Goal: Task Accomplishment & Management: Manage account settings

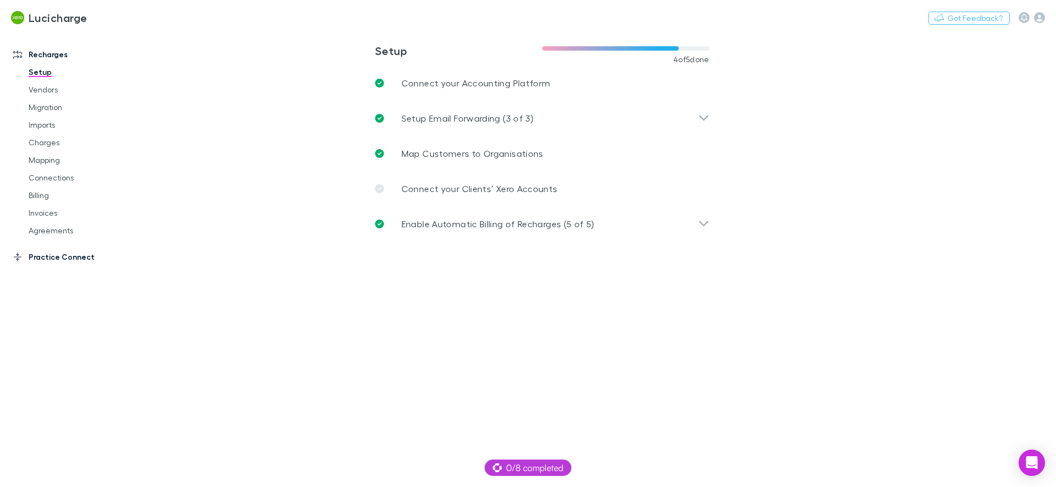
click at [84, 264] on link "Practice Connect" at bounding box center [75, 257] width 146 height 18
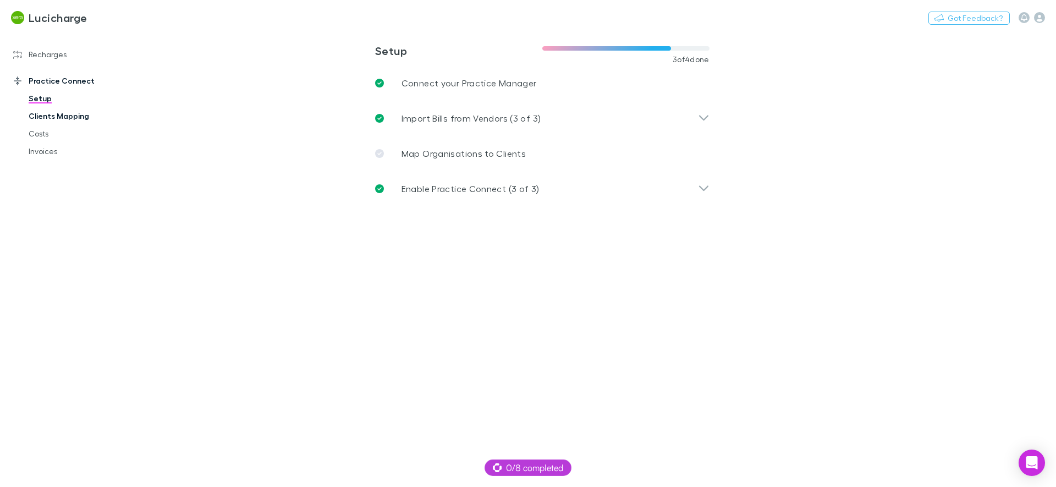
click at [51, 116] on link "Clients Mapping" at bounding box center [83, 116] width 131 height 18
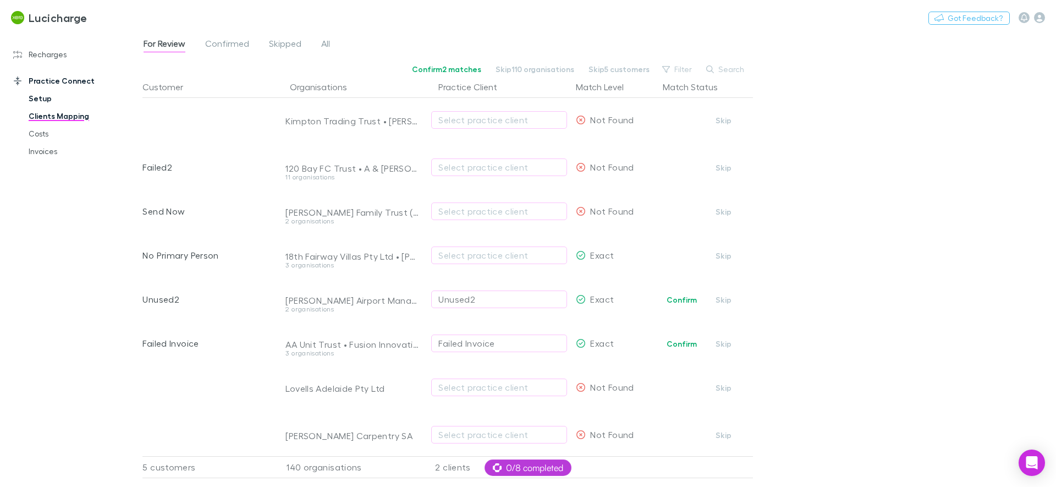
click at [30, 97] on link "Setup" at bounding box center [83, 99] width 131 height 18
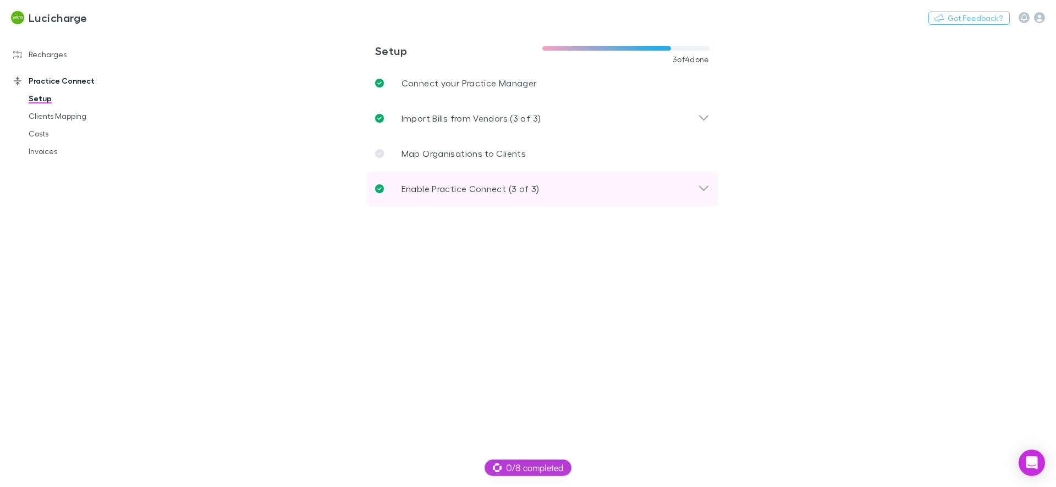
click at [577, 185] on div "Enable Practice Connect (3 of 3)" at bounding box center [536, 188] width 323 height 13
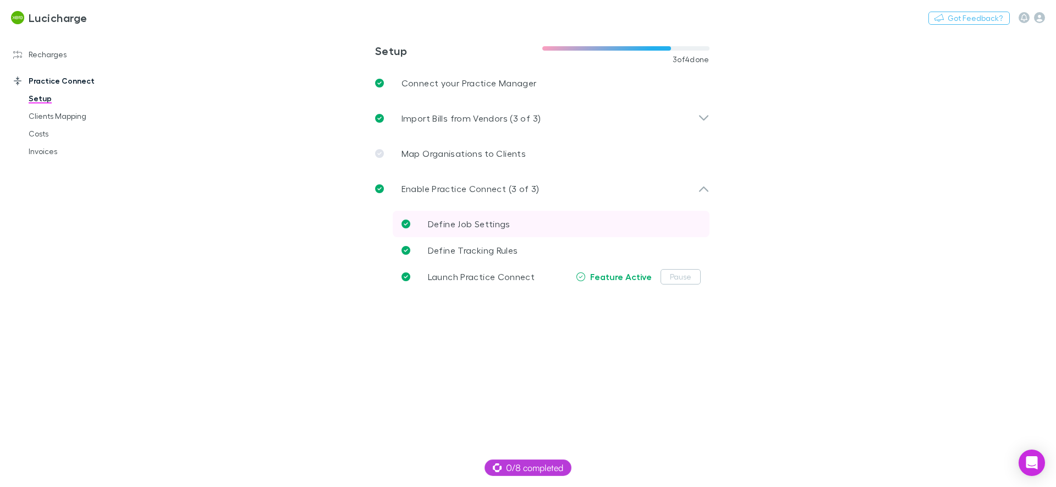
click at [503, 224] on span "Define Job Settings" at bounding box center [469, 223] width 83 height 10
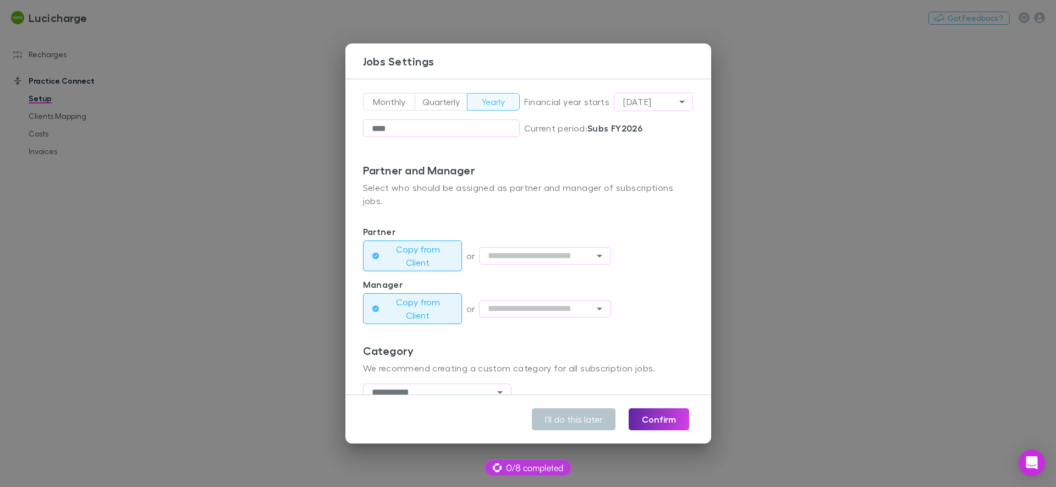
scroll to position [132, 0]
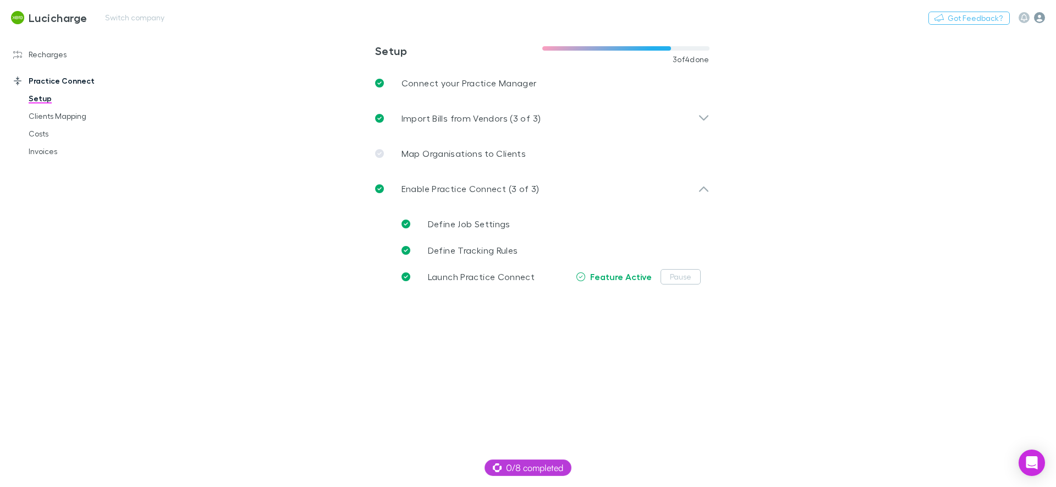
click at [1043, 18] on icon "button" at bounding box center [1039, 17] width 11 height 11
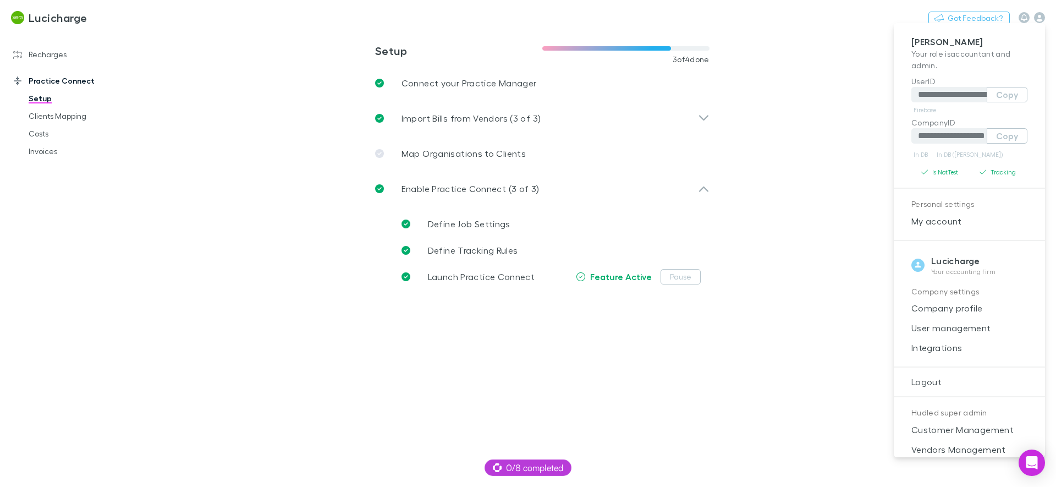
drag, startPoint x: 960, startPoint y: 347, endPoint x: 660, endPoint y: 164, distance: 352.3
click at [960, 347] on span "Integrations" at bounding box center [970, 347] width 134 height 13
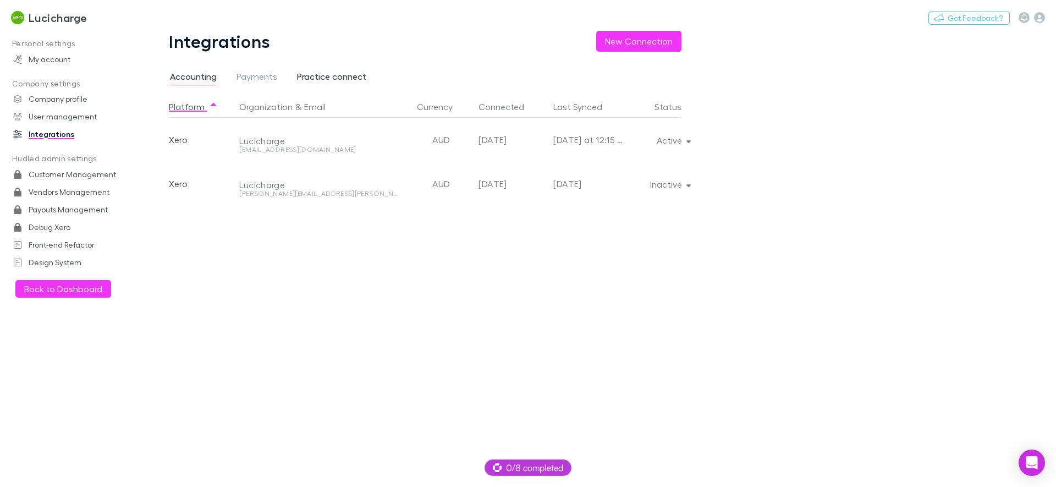
click at [341, 76] on span "Practice connect" at bounding box center [331, 78] width 69 height 14
click at [684, 142] on button "Active" at bounding box center [673, 140] width 50 height 15
click at [632, 196] on div "Platform Organization & Email Currency Connected Last Synced Status Xero Rechar…" at bounding box center [434, 291] width 530 height 391
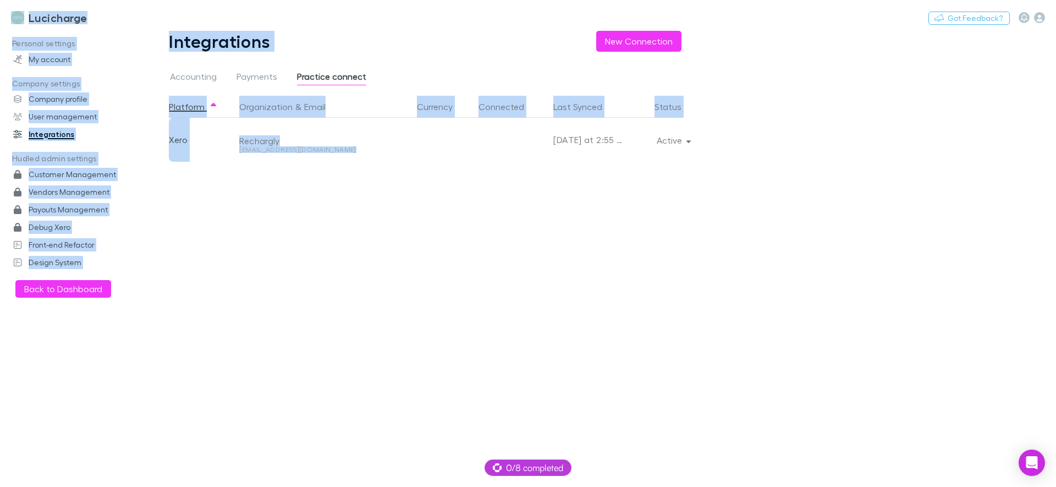
drag, startPoint x: 545, startPoint y: 135, endPoint x: 624, endPoint y: 161, distance: 83.7
click at [624, 161] on div "Xero Rechargly [EMAIL_ADDRESS][DOMAIN_NAME] [DATE] at 2:55 AM Active" at bounding box center [425, 140] width 513 height 44
click at [628, 160] on div "Active" at bounding box center [653, 140] width 58 height 44
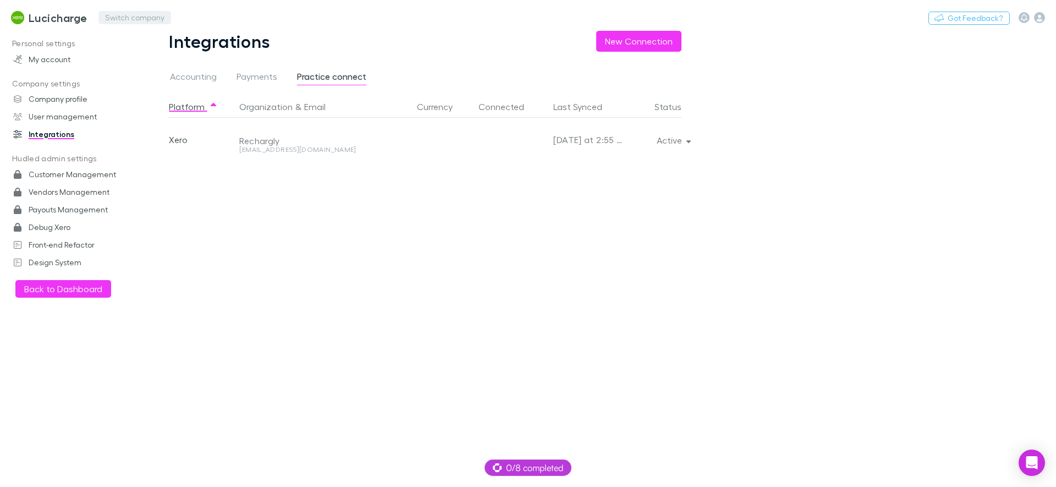
click at [118, 12] on button "Switch company" at bounding box center [134, 17] width 73 height 13
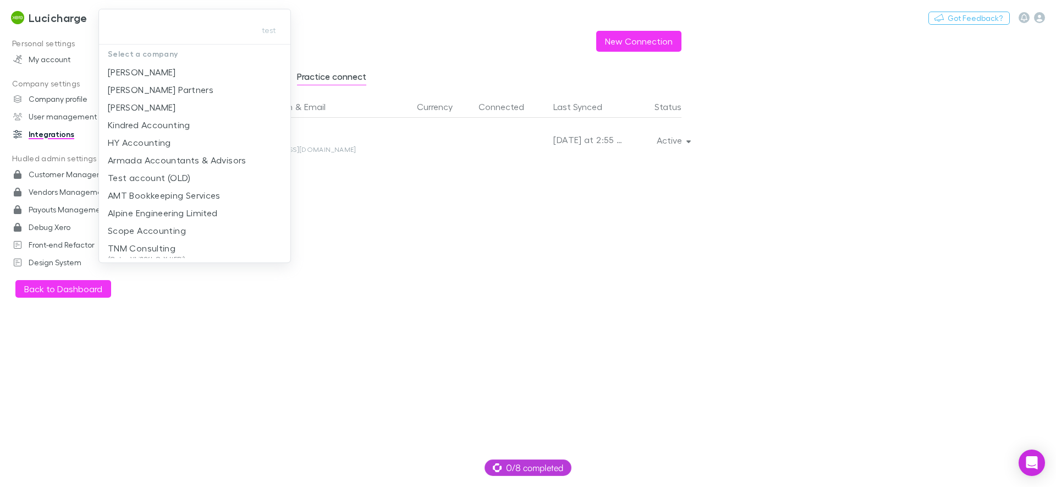
click at [830, 235] on div at bounding box center [528, 243] width 1056 height 487
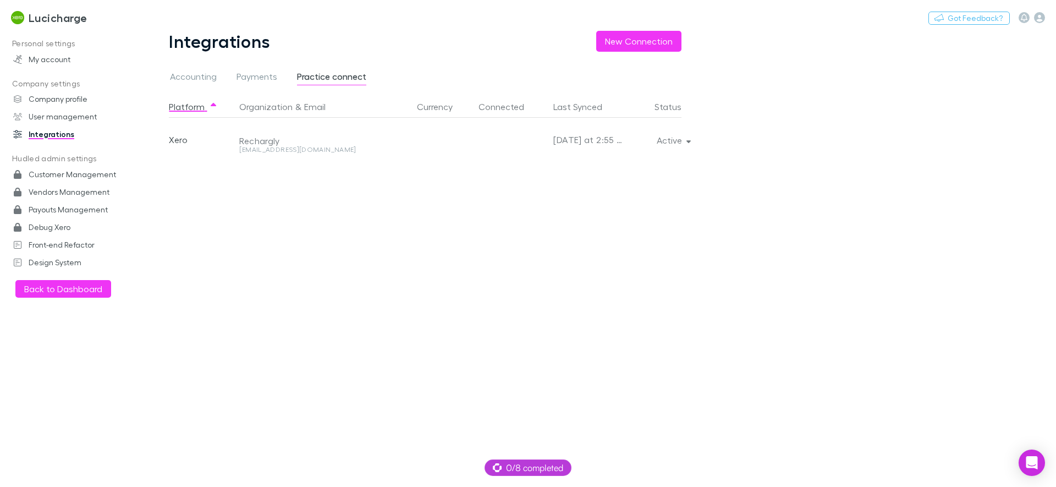
click at [681, 151] on div "Active" at bounding box center [653, 140] width 58 height 44
click at [685, 141] on button "Active" at bounding box center [673, 140] width 50 height 15
click at [390, 171] on div at bounding box center [528, 243] width 1056 height 487
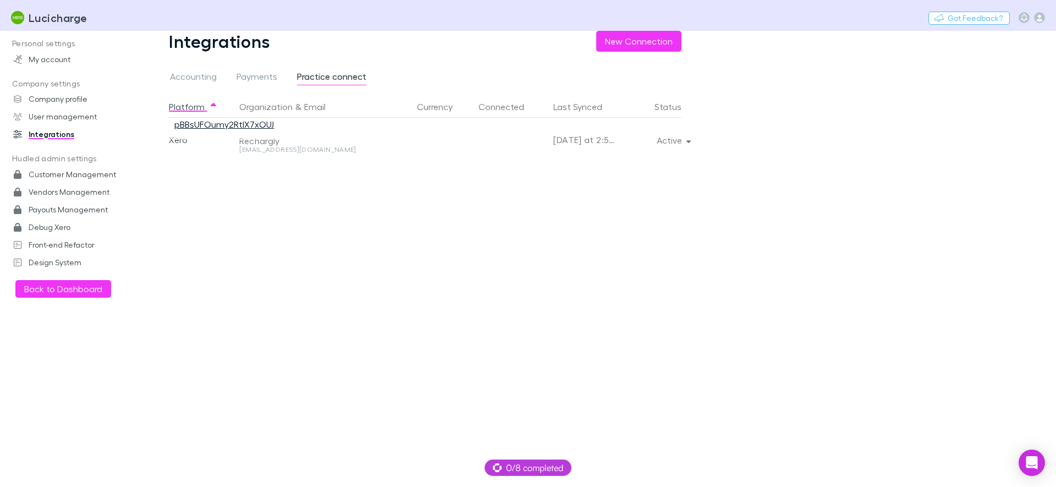
click at [248, 124] on link "pBBsUFOumy2RtlX7xOUJ" at bounding box center [224, 124] width 100 height 10
click at [688, 140] on icon "button" at bounding box center [689, 140] width 5 height 8
drag, startPoint x: 799, startPoint y: 142, endPoint x: 778, endPoint y: 89, distance: 56.6
click at [799, 142] on div at bounding box center [528, 243] width 1056 height 487
click at [687, 139] on icon "button" at bounding box center [689, 140] width 5 height 8
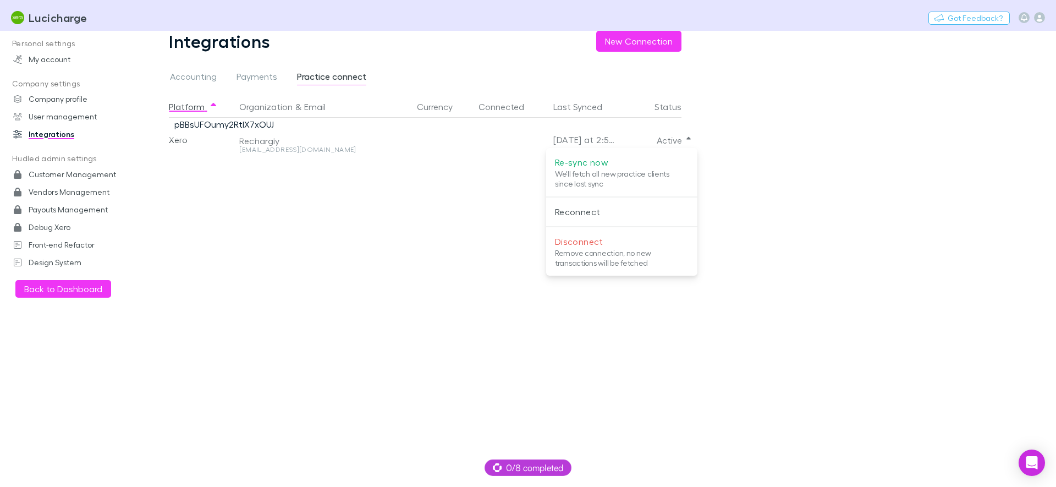
click at [688, 137] on div at bounding box center [528, 243] width 1056 height 487
click at [833, 144] on main "Integrations New Connection Accounting Payments Practice connect Platform Organ…" at bounding box center [599, 259] width 914 height 456
click at [414, 284] on div "Platform Organization & Email Currency Connected Last Synced Status Xero Rechar…" at bounding box center [434, 291] width 530 height 391
